Goal: Task Accomplishment & Management: Manage account settings

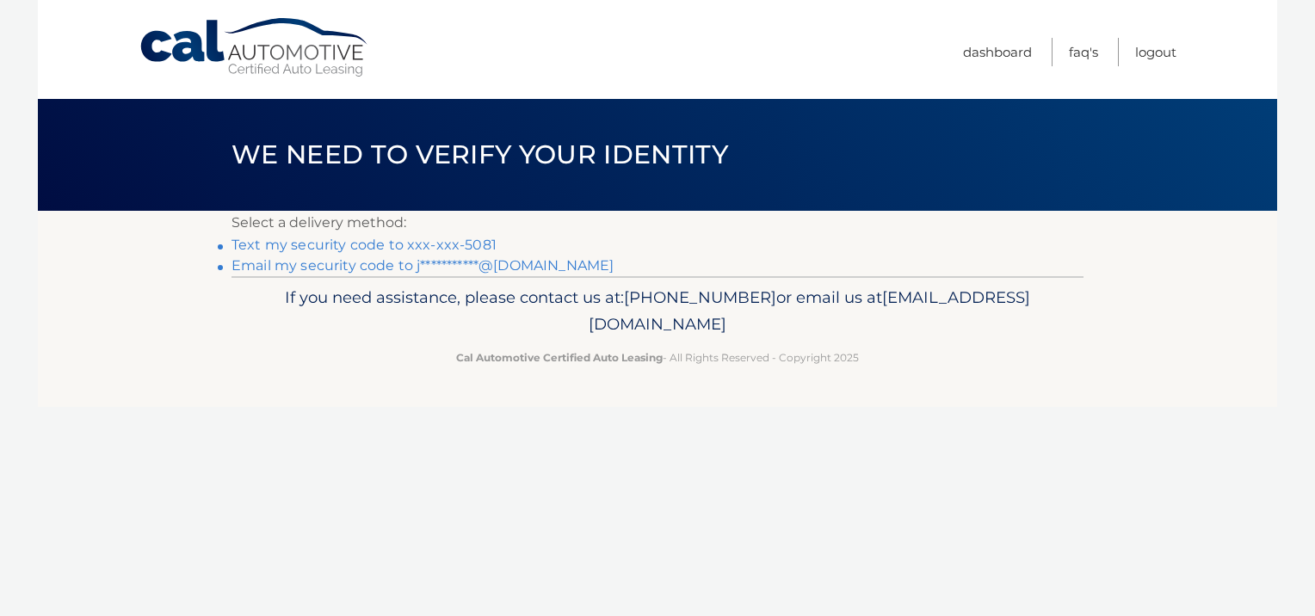
click at [452, 243] on link "Text my security code to xxx-xxx-5081" at bounding box center [364, 245] width 265 height 16
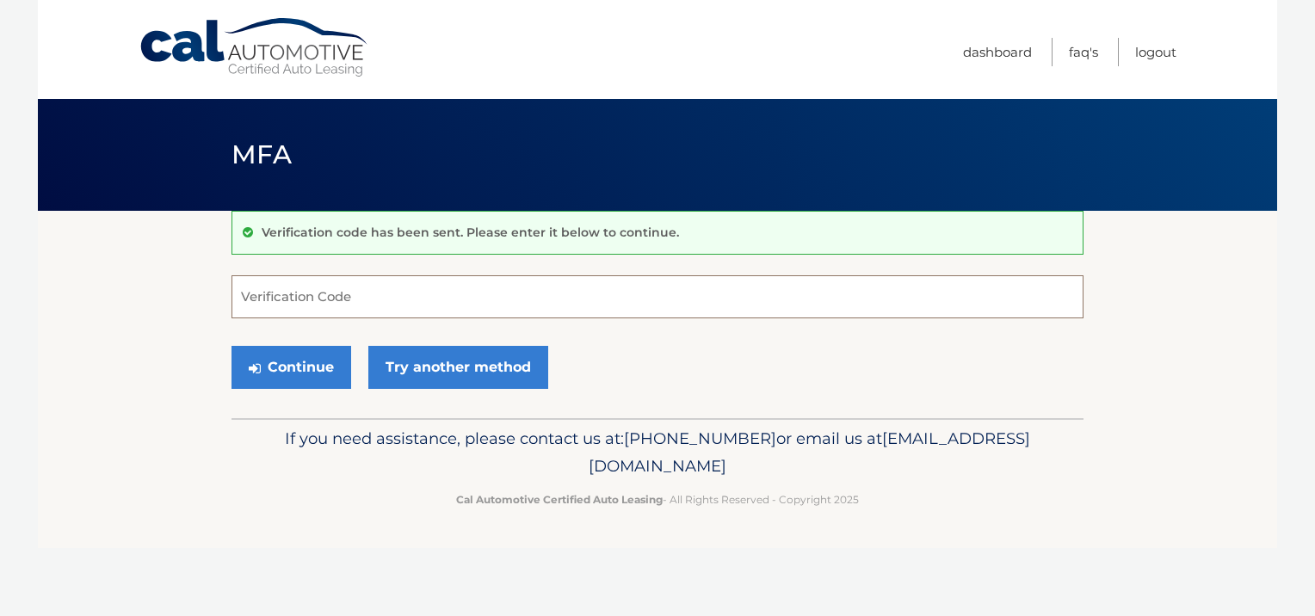
click at [442, 292] on input "Verification Code" at bounding box center [658, 296] width 852 height 43
type input "304258"
click at [314, 355] on button "Continue" at bounding box center [292, 367] width 120 height 43
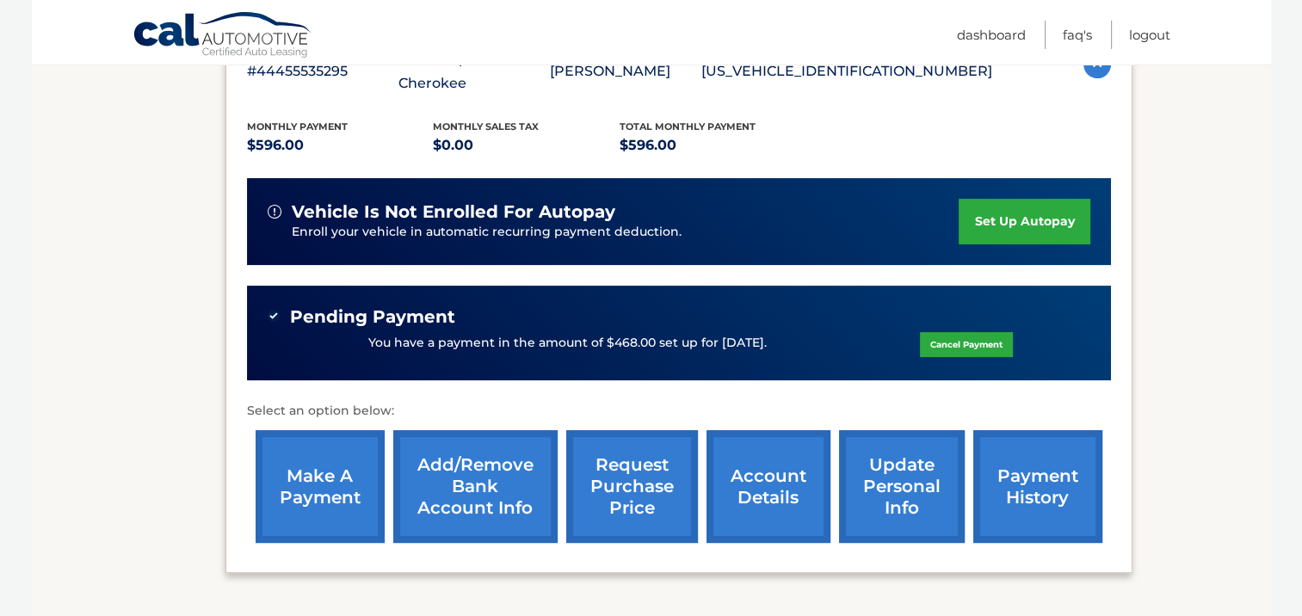
scroll to position [379, 0]
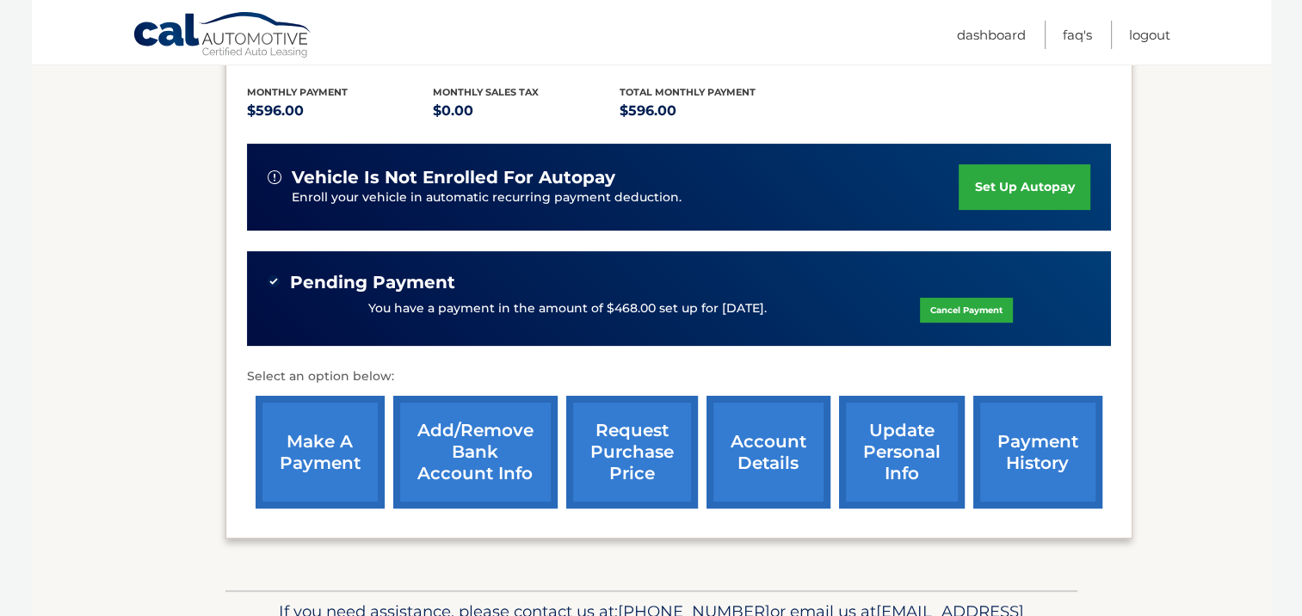
click at [1021, 442] on link "payment history" at bounding box center [1038, 452] width 129 height 113
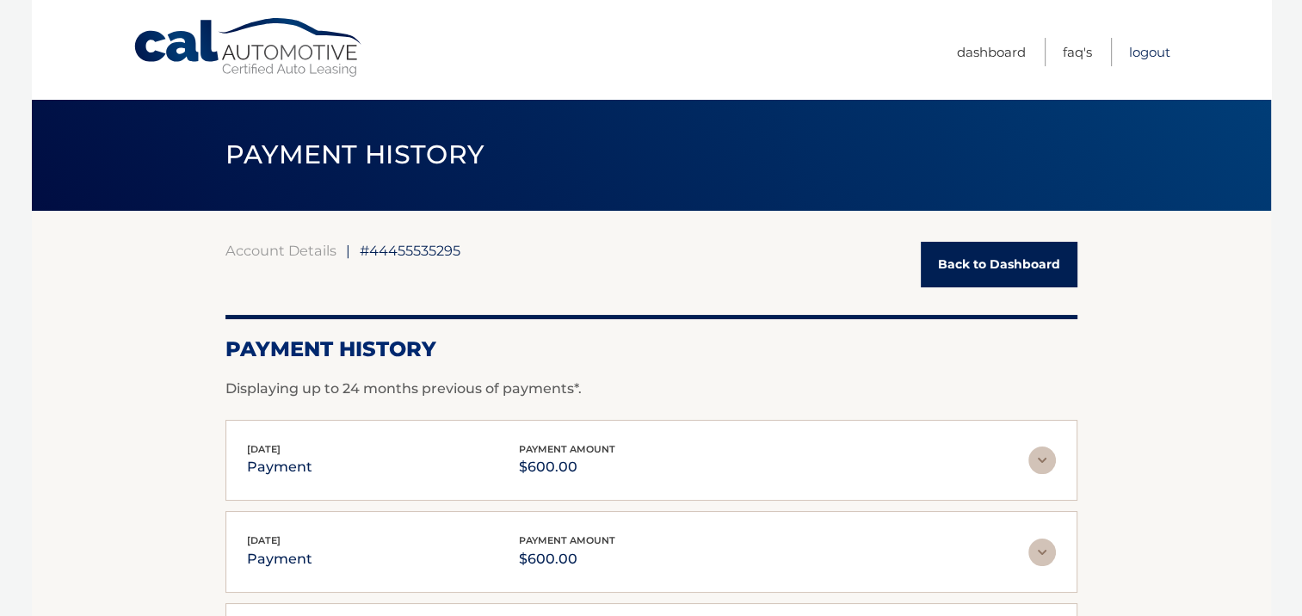
click at [1151, 52] on link "Logout" at bounding box center [1149, 52] width 41 height 28
